Goal: Entertainment & Leisure: Consume media (video, audio)

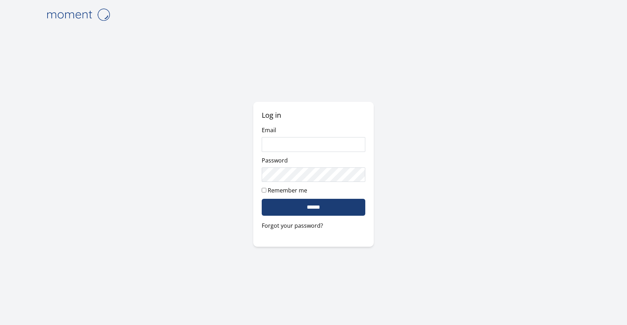
type input "**********"
click at [330, 205] on input "******" at bounding box center [314, 207] width 104 height 17
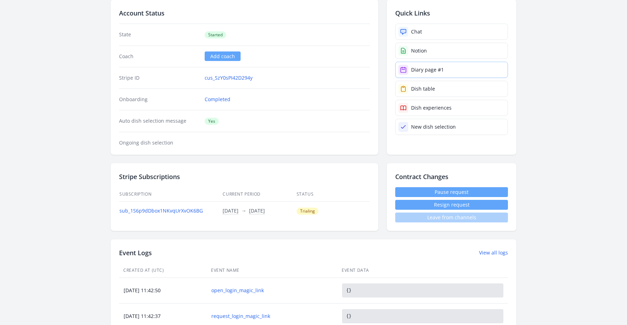
scroll to position [69, 0]
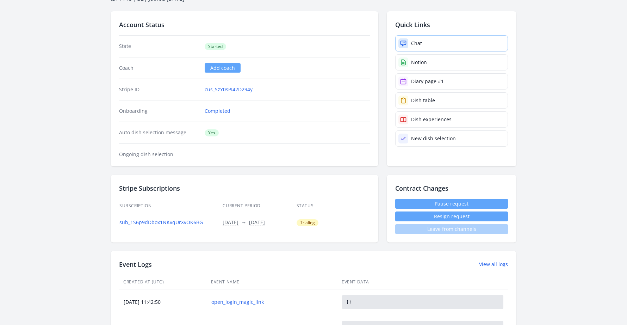
click at [433, 41] on link "Chat" at bounding box center [451, 43] width 113 height 16
click at [429, 79] on div "Diary page #1" at bounding box center [427, 81] width 33 height 7
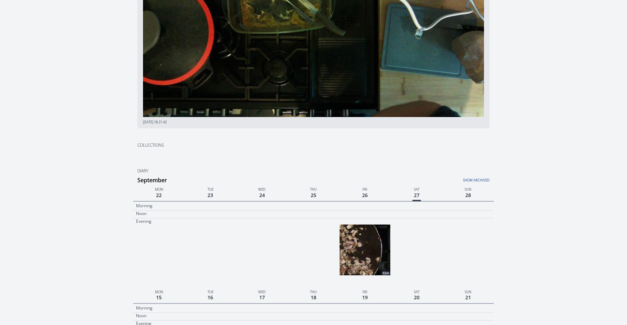
scroll to position [180, 0]
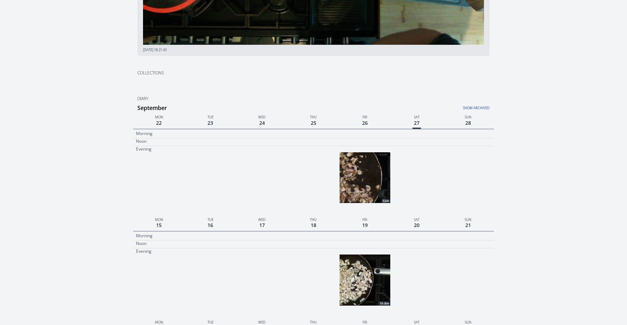
click at [369, 180] on img at bounding box center [365, 177] width 51 height 51
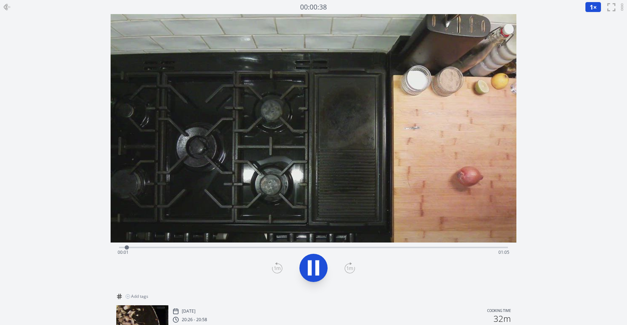
click at [245, 247] on div "Time elapsed: 00:01 Time remaining: 01:05" at bounding box center [314, 252] width 392 height 11
click at [366, 241] on video at bounding box center [314, 128] width 406 height 228
click at [395, 246] on div "Time elapsed: 00:22 Time remaining: 00:44" at bounding box center [313, 246] width 389 height 8
click at [422, 247] on div "Time elapsed: 00:47 Time remaining: 00:19" at bounding box center [314, 252] width 392 height 11
click at [439, 247] on div "Time elapsed: 00:51 Time remaining: 00:15" at bounding box center [314, 252] width 392 height 11
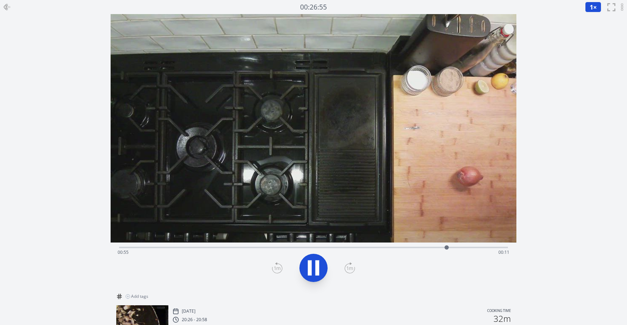
click at [459, 247] on div "Time elapsed: 00:55 Time remaining: 00:11" at bounding box center [314, 252] width 392 height 11
